Goal: Task Accomplishment & Management: Manage account settings

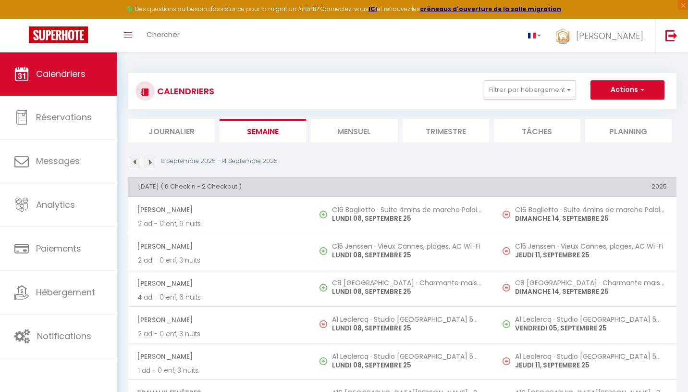
click at [452, 134] on li "Trimestre" at bounding box center [446, 131] width 87 height 24
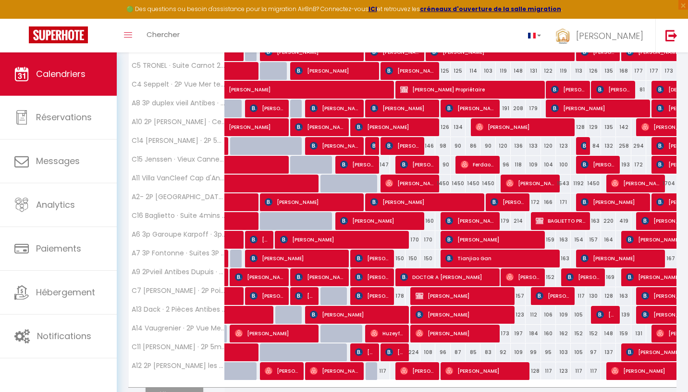
scroll to position [215, 0]
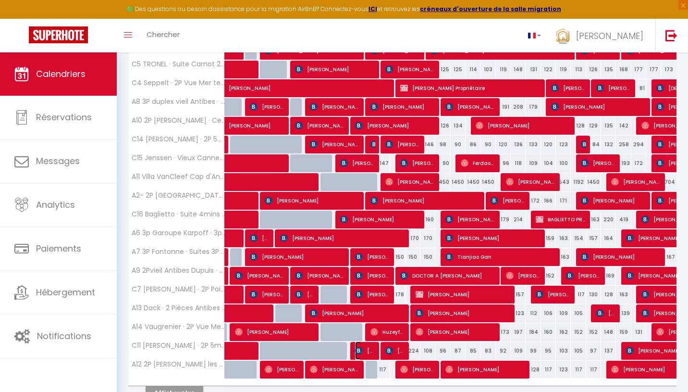
click at [362, 351] on img at bounding box center [359, 351] width 8 height 8
select select "OK"
select select "KO"
select select "0"
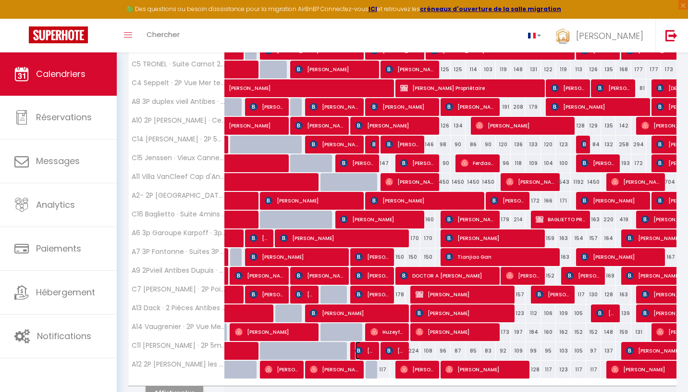
select select "1"
select select
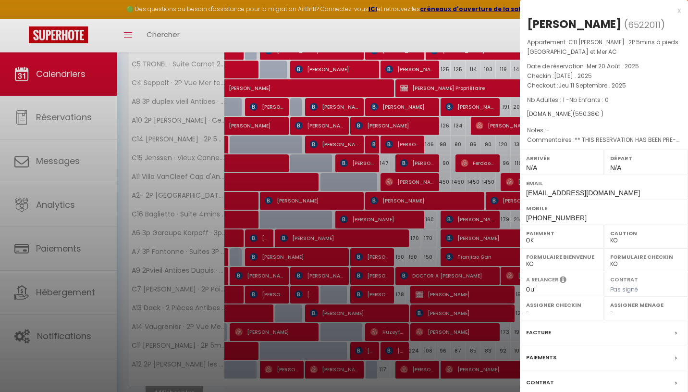
click at [378, 305] on div at bounding box center [344, 196] width 688 height 392
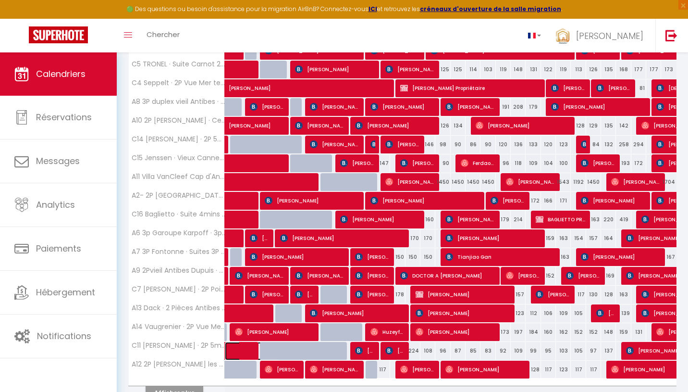
click at [239, 357] on span at bounding box center [257, 351] width 44 height 18
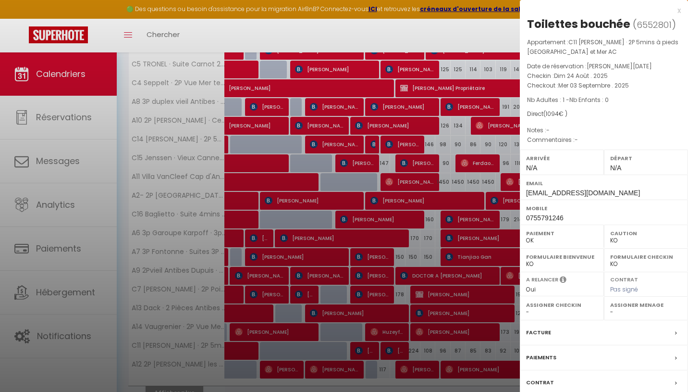
click at [339, 305] on div at bounding box center [344, 196] width 688 height 392
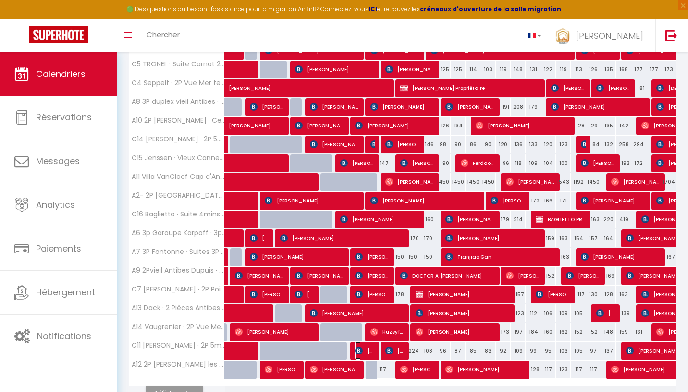
click at [359, 348] on img at bounding box center [359, 351] width 8 height 8
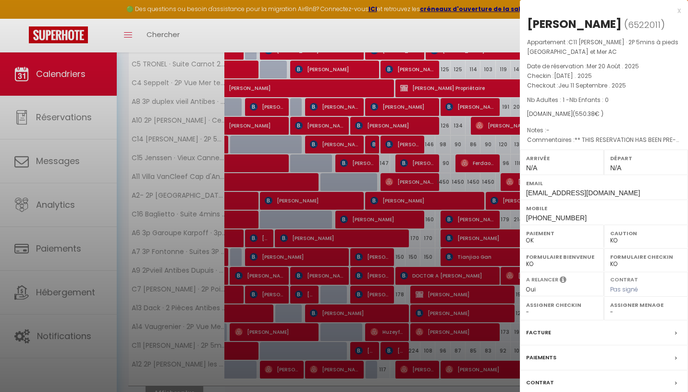
click at [362, 329] on div at bounding box center [344, 196] width 688 height 392
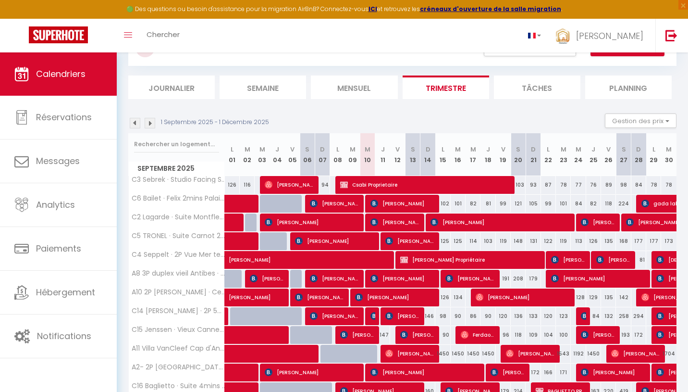
scroll to position [34, 0]
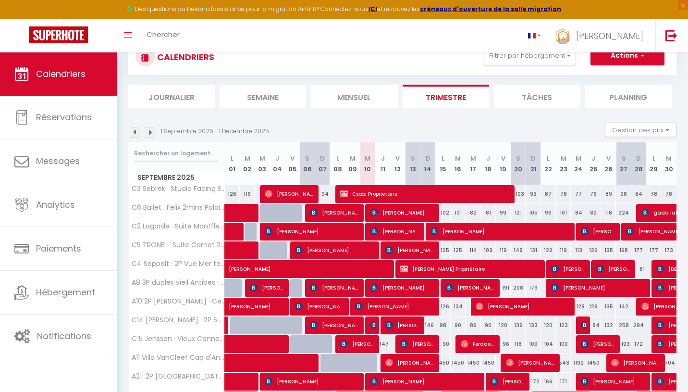
drag, startPoint x: 445, startPoint y: 215, endPoint x: 503, endPoint y: 215, distance: 57.7
click at [503, 215] on tr "C6 Bailet · Felix 2mins Palais Festival Mer/AC/Wifi/balcon 123 121 83 84 [PERSO…" at bounding box center [403, 212] width 548 height 19
click at [523, 207] on div "121" at bounding box center [518, 213] width 15 height 18
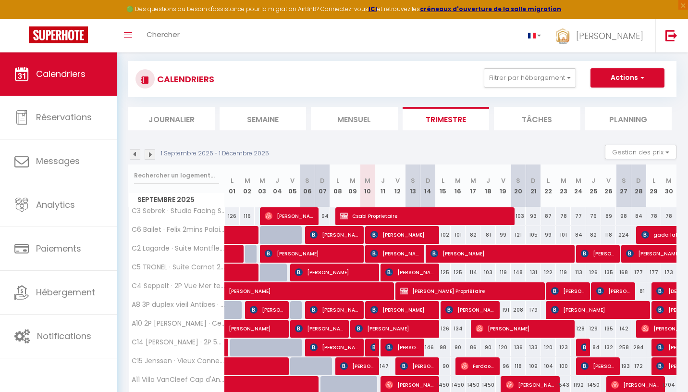
scroll to position [11, 0]
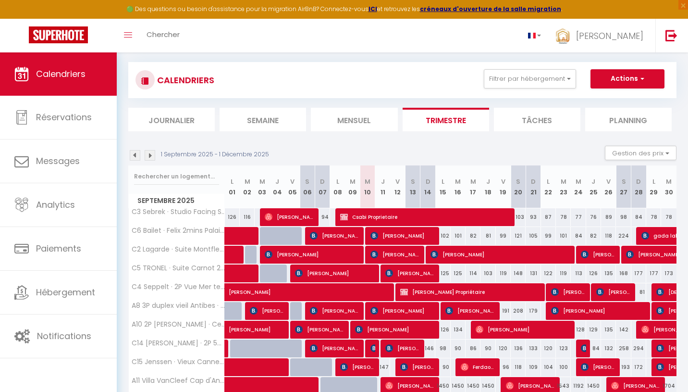
click at [378, 125] on li "Mensuel" at bounding box center [354, 120] width 87 height 24
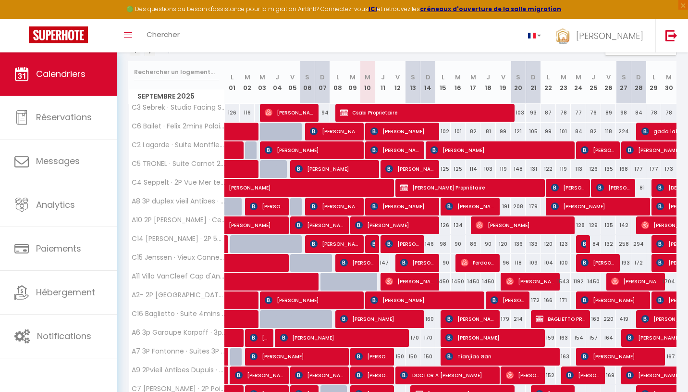
scroll to position [109, 0]
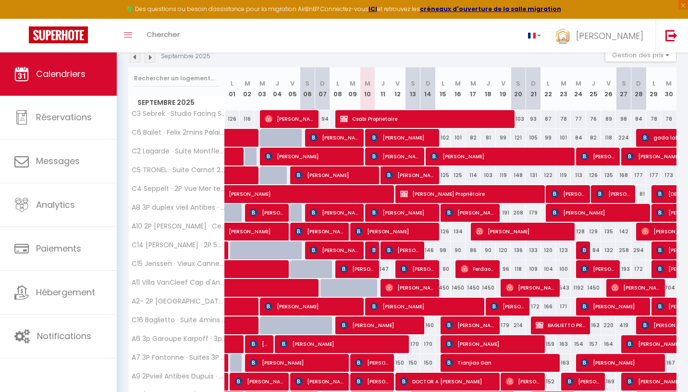
click at [150, 58] on img at bounding box center [150, 57] width 11 height 11
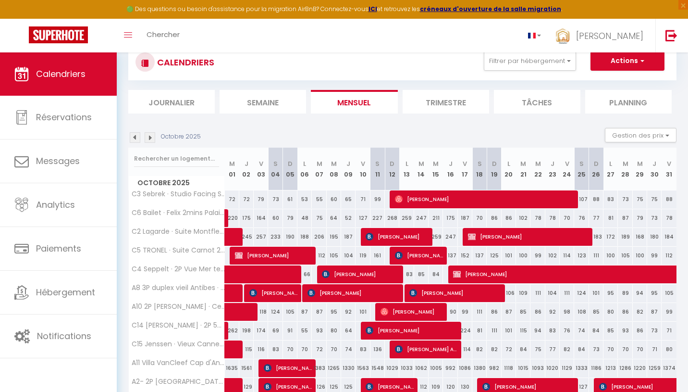
scroll to position [0, 0]
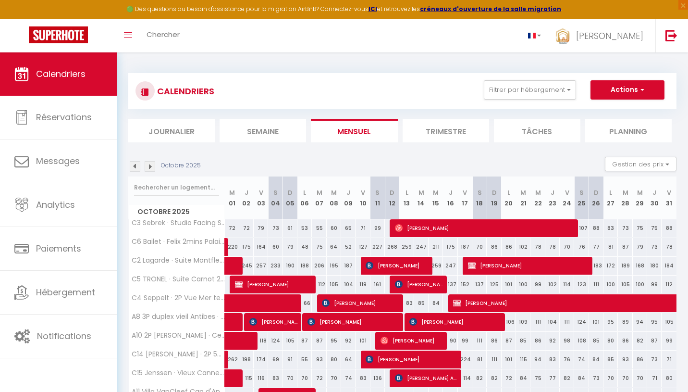
click at [137, 169] on img at bounding box center [135, 166] width 11 height 11
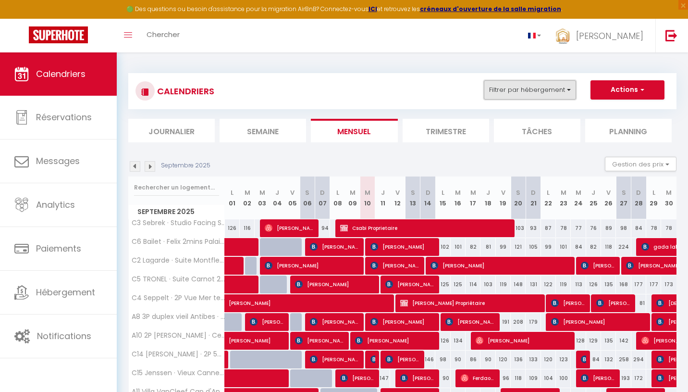
click at [555, 81] on button "Filtrer par hébergement" at bounding box center [530, 89] width 92 height 19
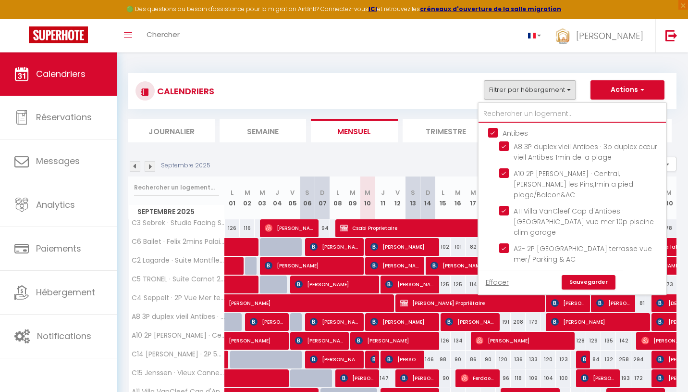
click at [522, 117] on input "text" at bounding box center [572, 113] width 187 height 17
click at [494, 132] on input "Antibes" at bounding box center [581, 132] width 187 height 10
checkbox input "false"
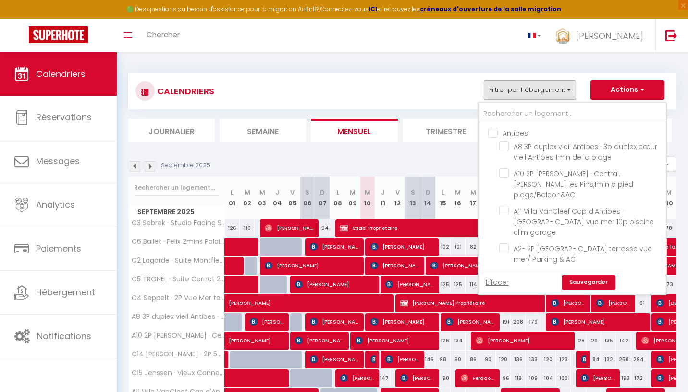
checkbox input "false"
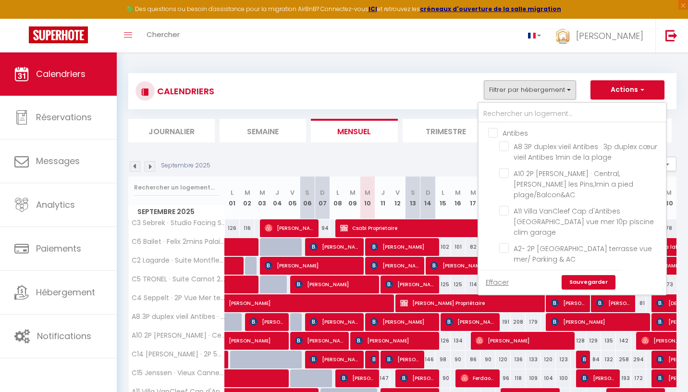
checkbox input "false"
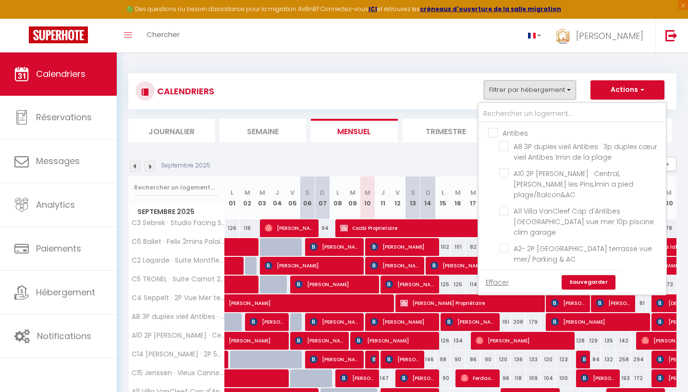
checkbox input "false"
click at [494, 132] on input "Antibes" at bounding box center [581, 132] width 187 height 10
checkbox input "true"
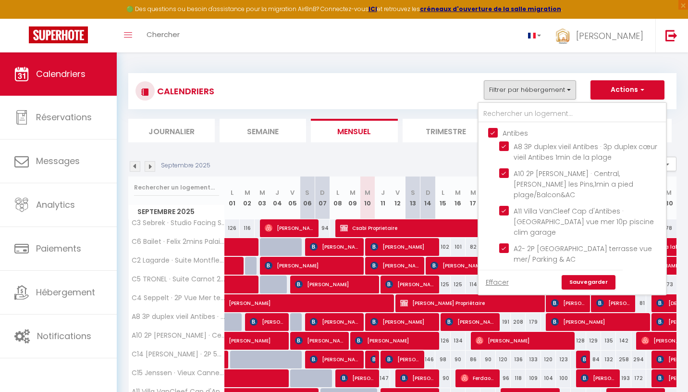
checkbox input "true"
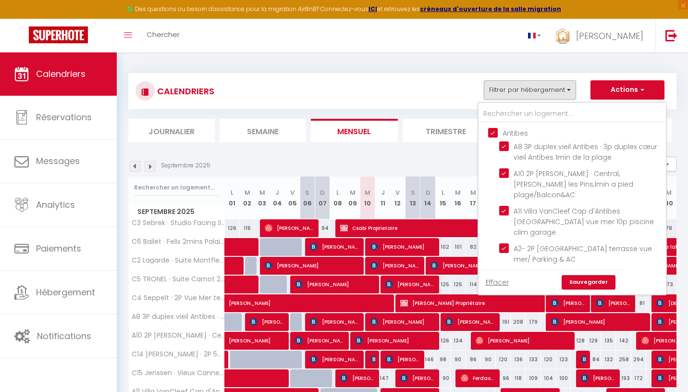
checkbox input "true"
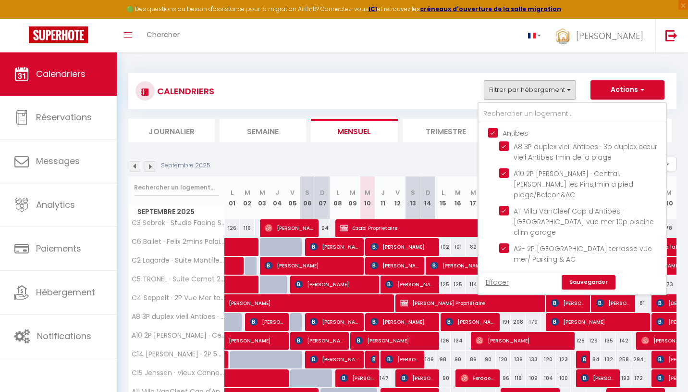
checkbox input "true"
checkbox input "false"
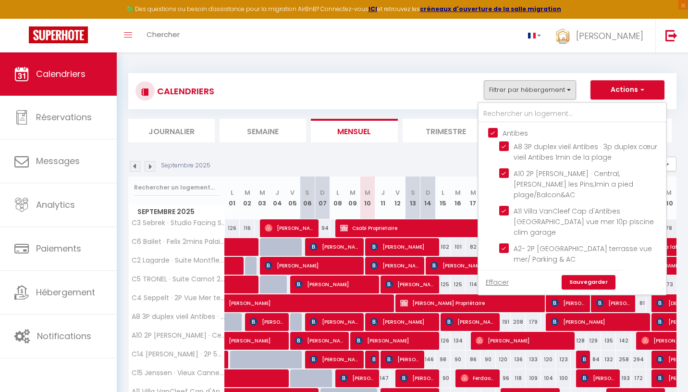
click at [494, 132] on input "Antibes" at bounding box center [581, 132] width 187 height 10
checkbox input "false"
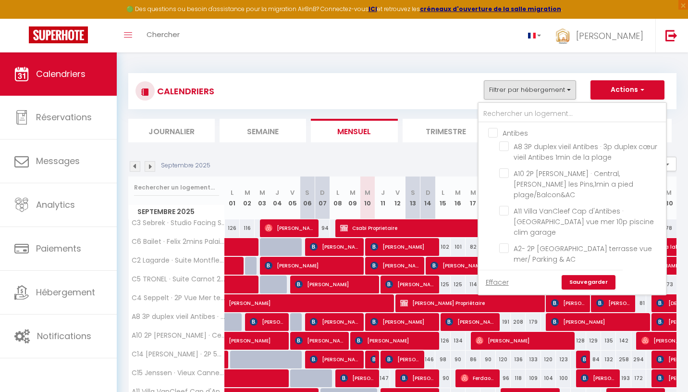
checkbox input "false"
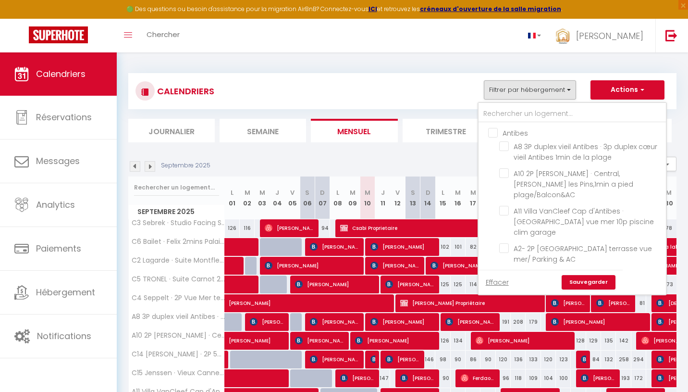
checkbox input "false"
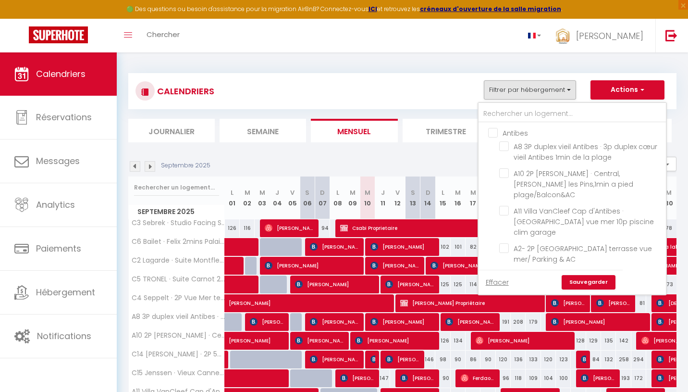
checkbox input "false"
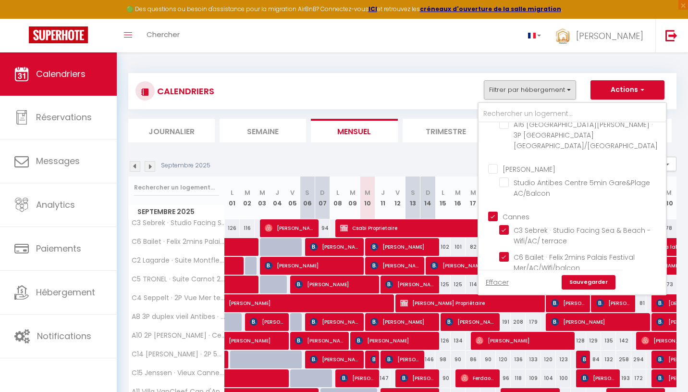
scroll to position [388, 0]
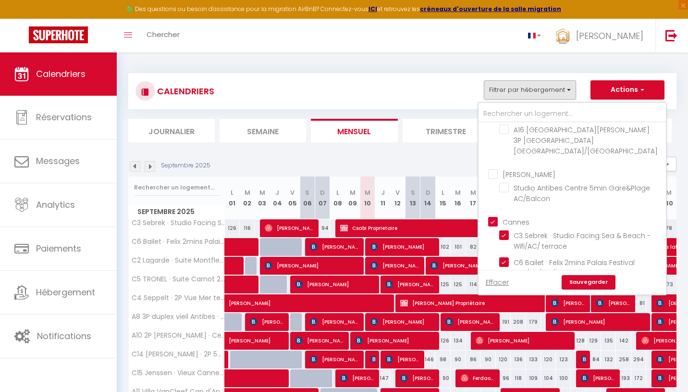
click at [494, 216] on input "Cannes" at bounding box center [581, 221] width 187 height 10
checkbox input "false"
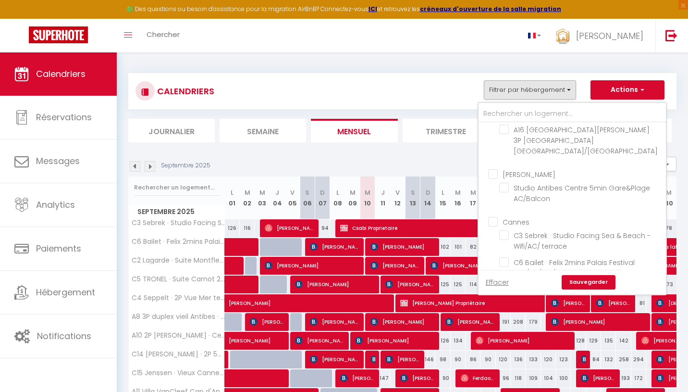
checkbox input "false"
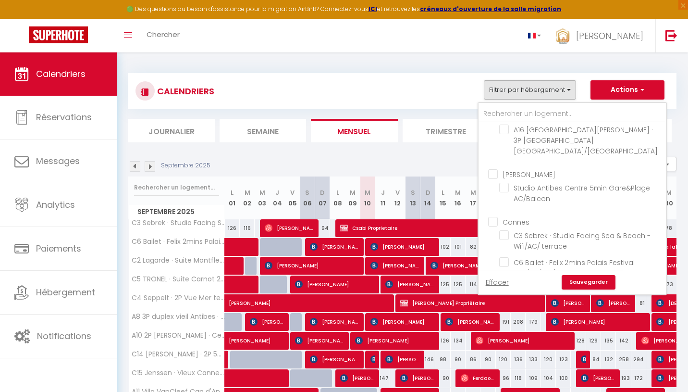
checkbox input "false"
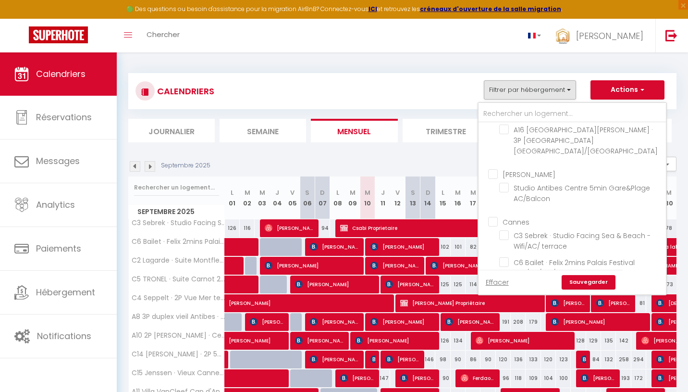
checkbox input "false"
click at [510, 112] on input "text" at bounding box center [572, 113] width 187 height 17
type input "A"
checkbox input "false"
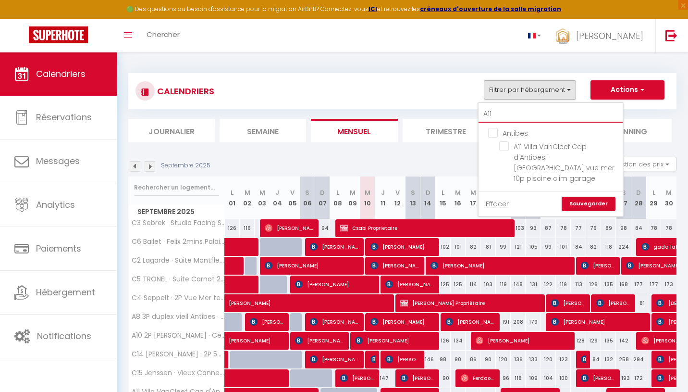
scroll to position [0, 0]
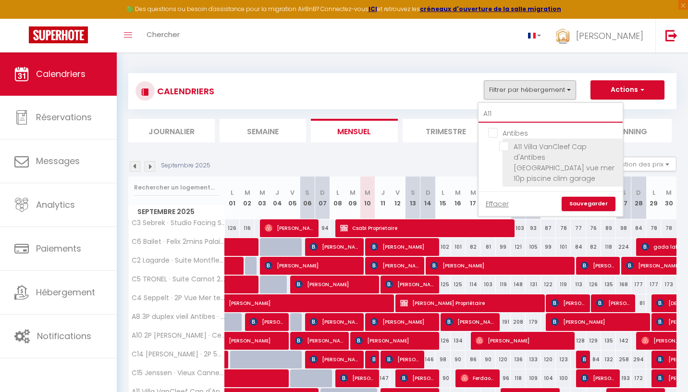
type input "A11"
click at [508, 145] on input "A11 Villa VanCleef Cap d'Antibes · [GEOGRAPHIC_DATA] vue mer 10p piscine clim g…" at bounding box center [559, 146] width 120 height 10
checkbox input "true"
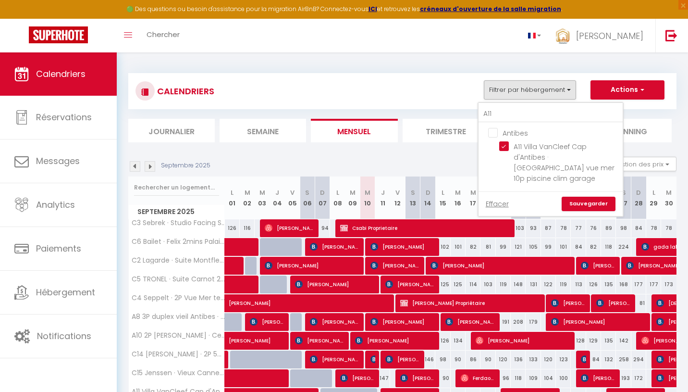
click at [578, 208] on link "Sauvegarder" at bounding box center [589, 204] width 54 height 14
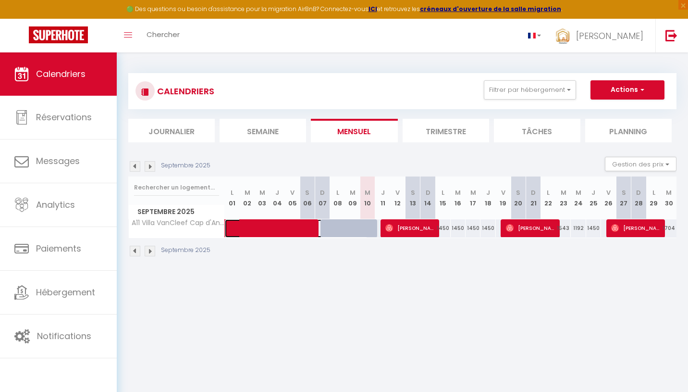
click at [285, 225] on span at bounding box center [301, 228] width 133 height 18
select select "OK"
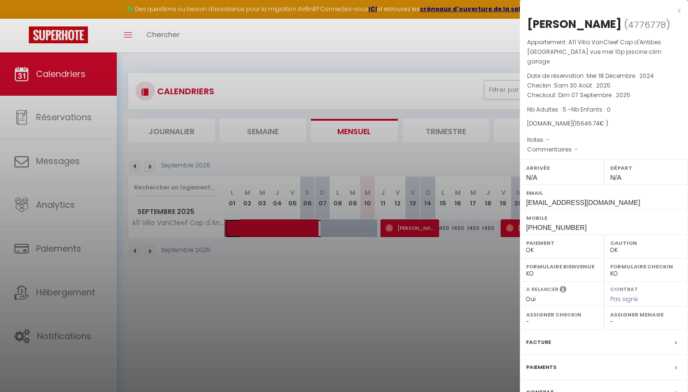
scroll to position [52, 0]
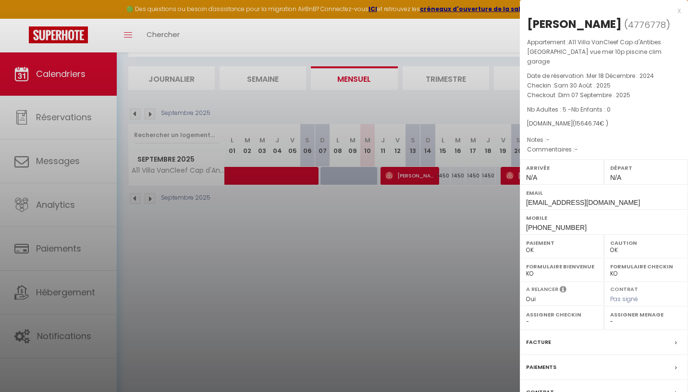
click at [544, 387] on label "Contrat" at bounding box center [540, 392] width 28 height 10
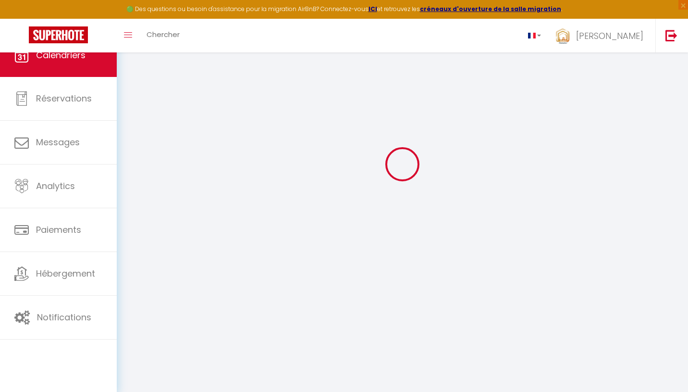
scroll to position [52, 0]
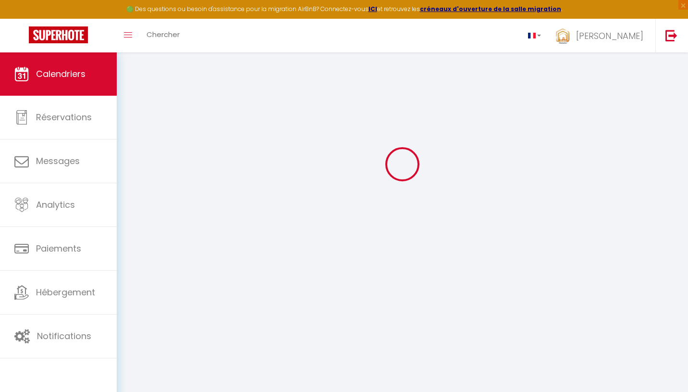
select select
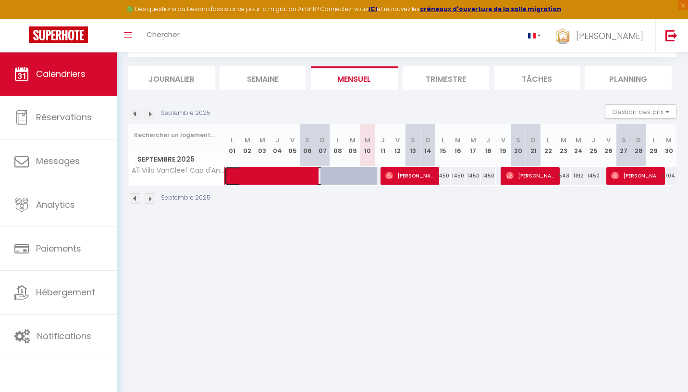
click at [269, 178] on span at bounding box center [301, 176] width 133 height 18
select select "OK"
select select "0"
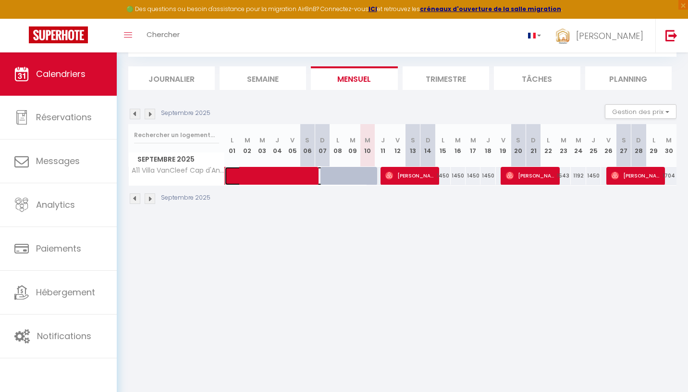
select select "1"
select select
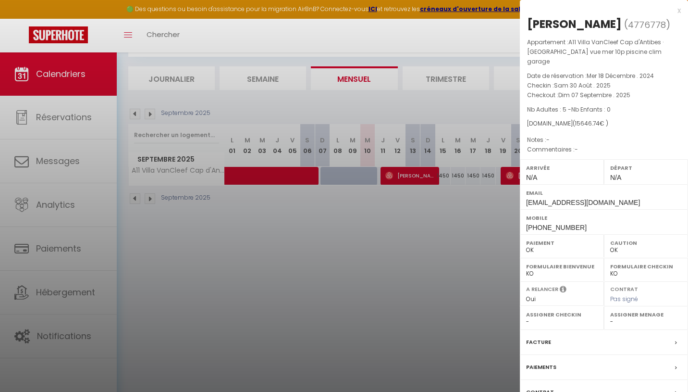
click at [412, 253] on div at bounding box center [344, 196] width 688 height 392
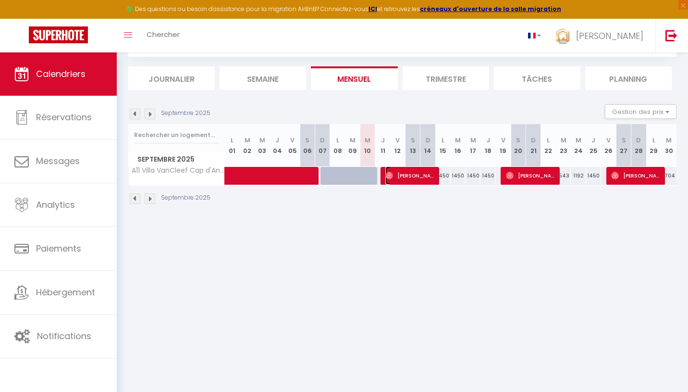
click at [408, 176] on span "[PERSON_NAME]" at bounding box center [410, 175] width 50 height 18
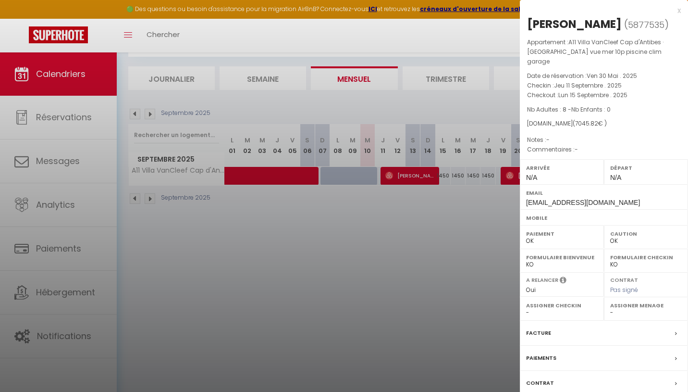
click at [468, 274] on div at bounding box center [344, 196] width 688 height 392
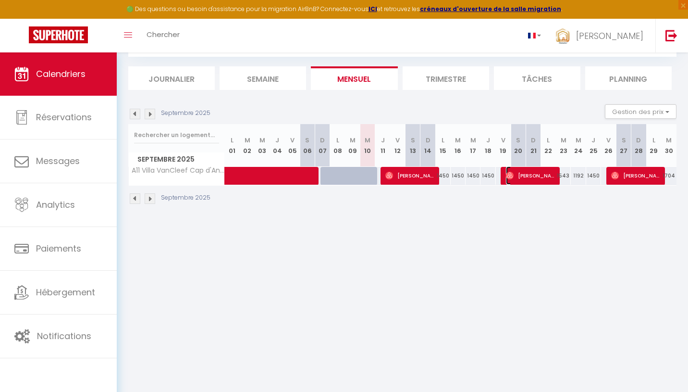
click at [537, 173] on span "[PERSON_NAME]" at bounding box center [531, 175] width 50 height 18
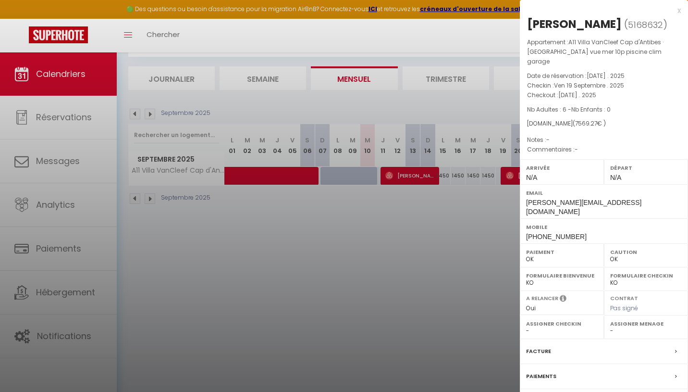
click at [479, 230] on div at bounding box center [344, 196] width 688 height 392
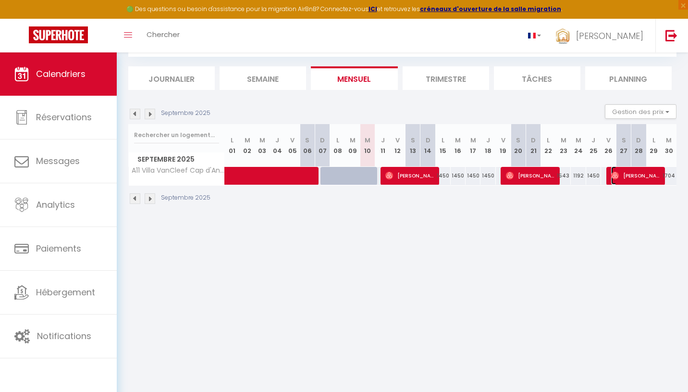
click at [635, 169] on span "[PERSON_NAME]" at bounding box center [636, 175] width 50 height 18
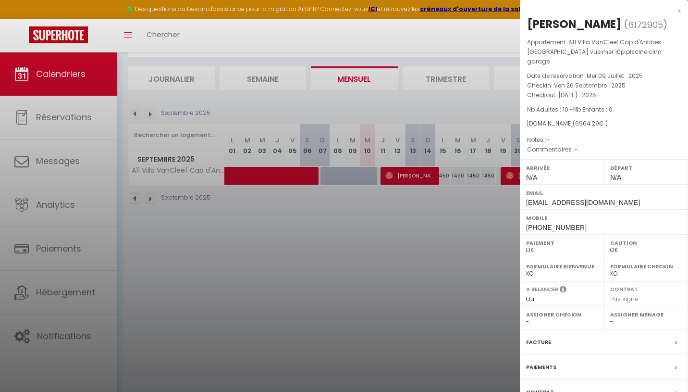
click at [436, 303] on div at bounding box center [344, 196] width 688 height 392
